Goal: Navigation & Orientation: Find specific page/section

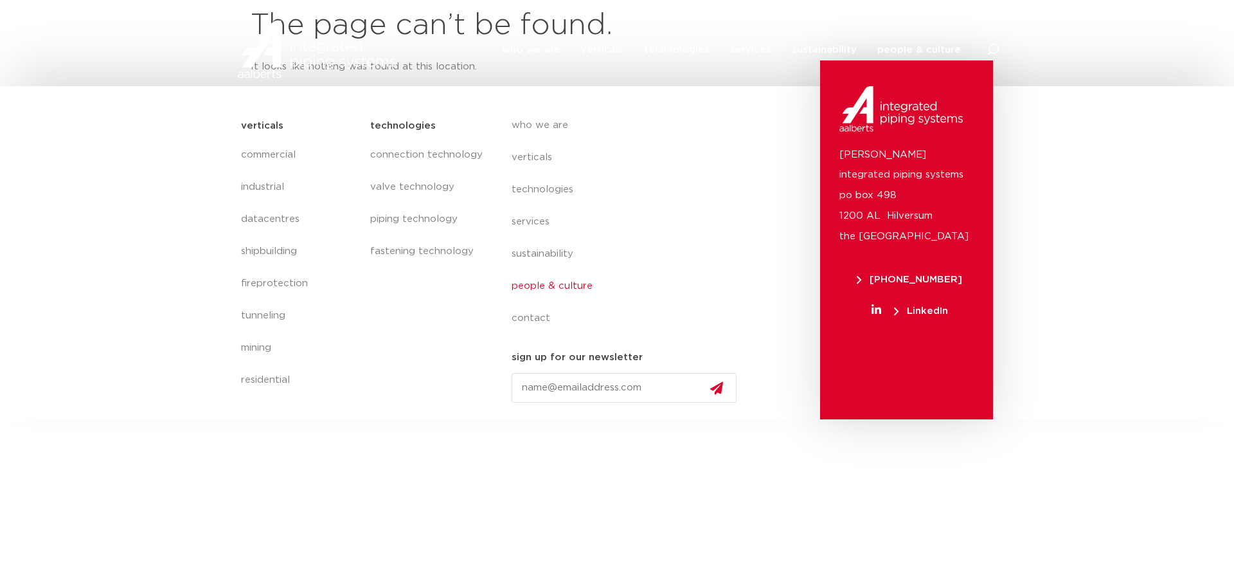
click at [537, 291] on link "people & culture" at bounding box center [629, 286] width 235 height 32
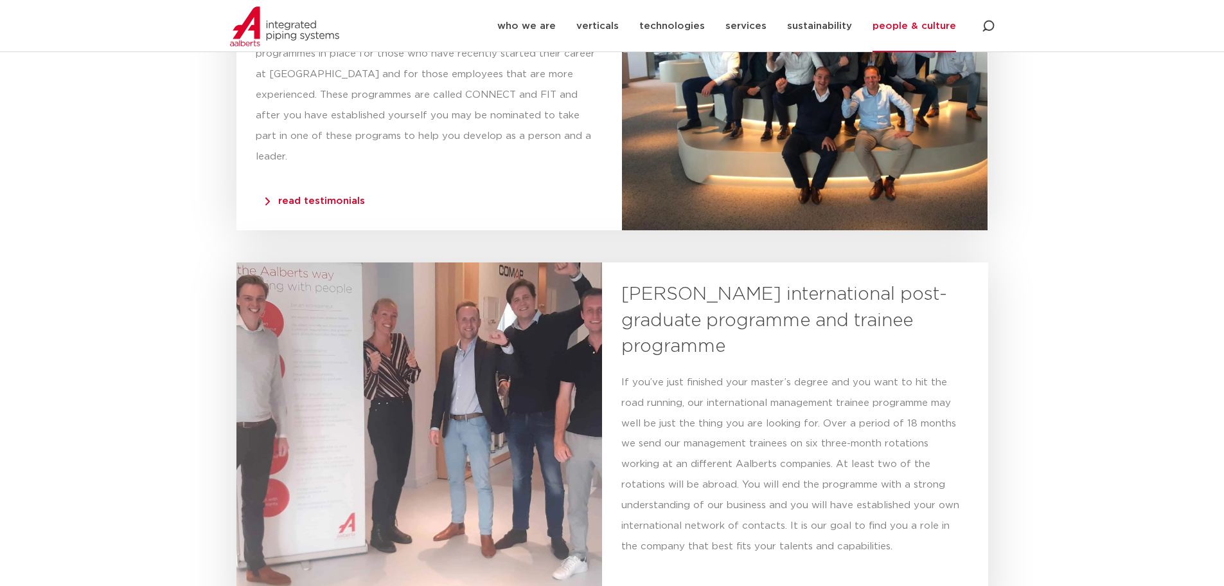
scroll to position [2732, 0]
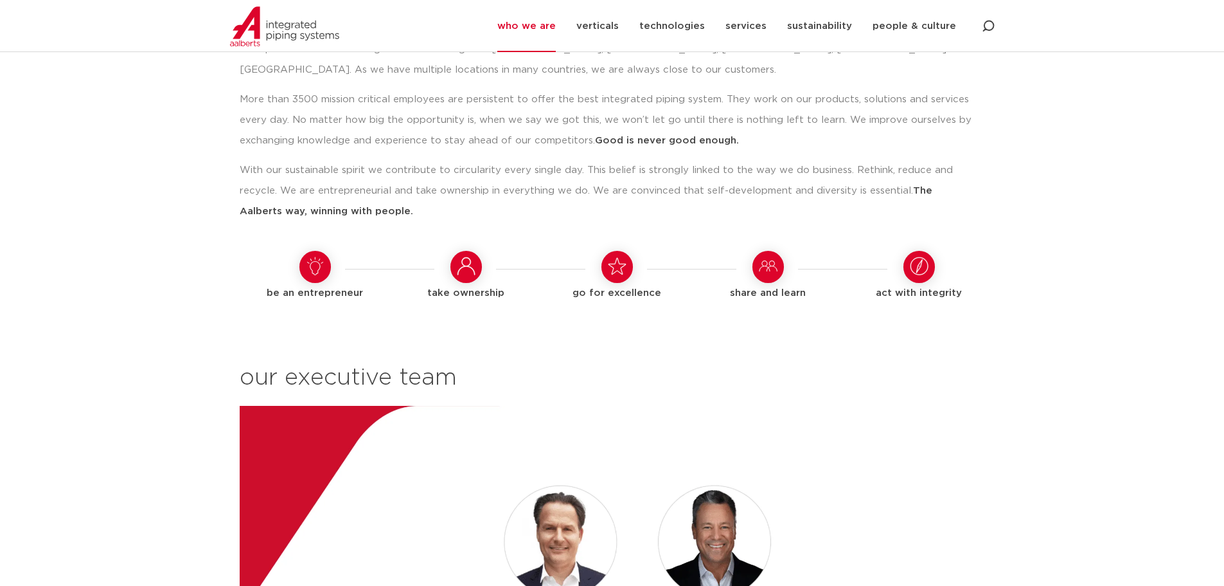
scroll to position [1286, 0]
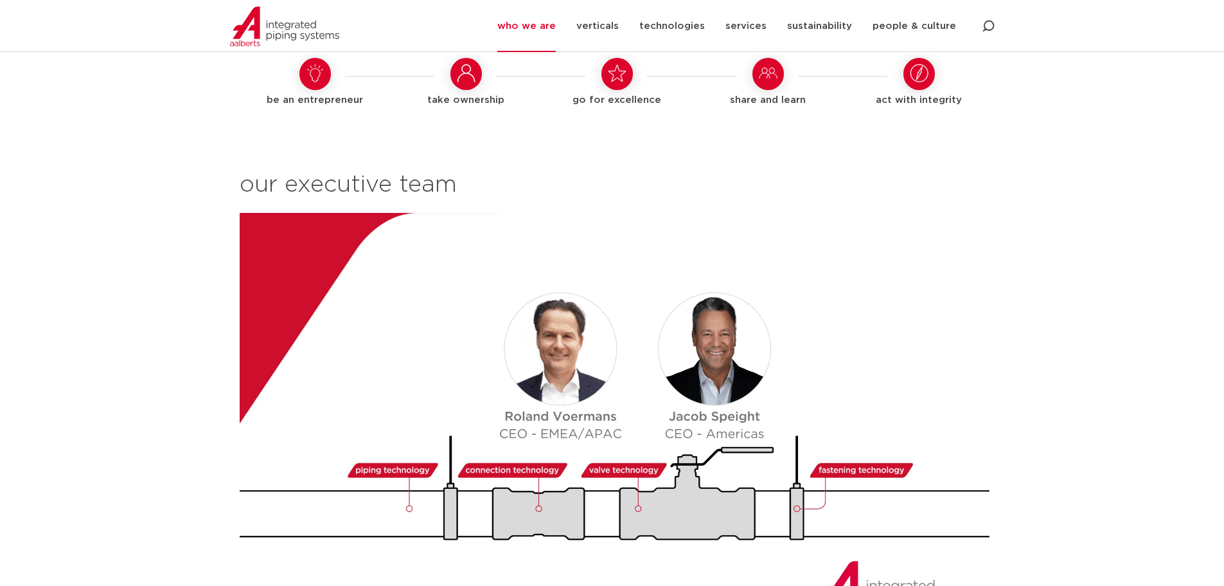
click at [683, 395] on img at bounding box center [617, 425] width 755 height 425
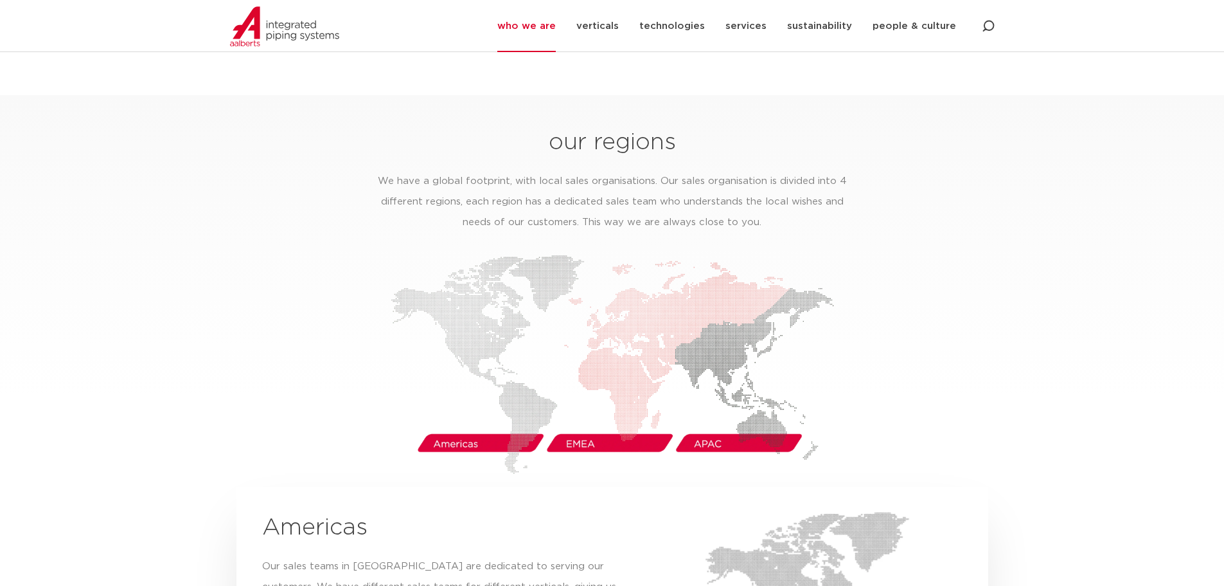
scroll to position [1864, 0]
